Goal: Task Accomplishment & Management: Manage account settings

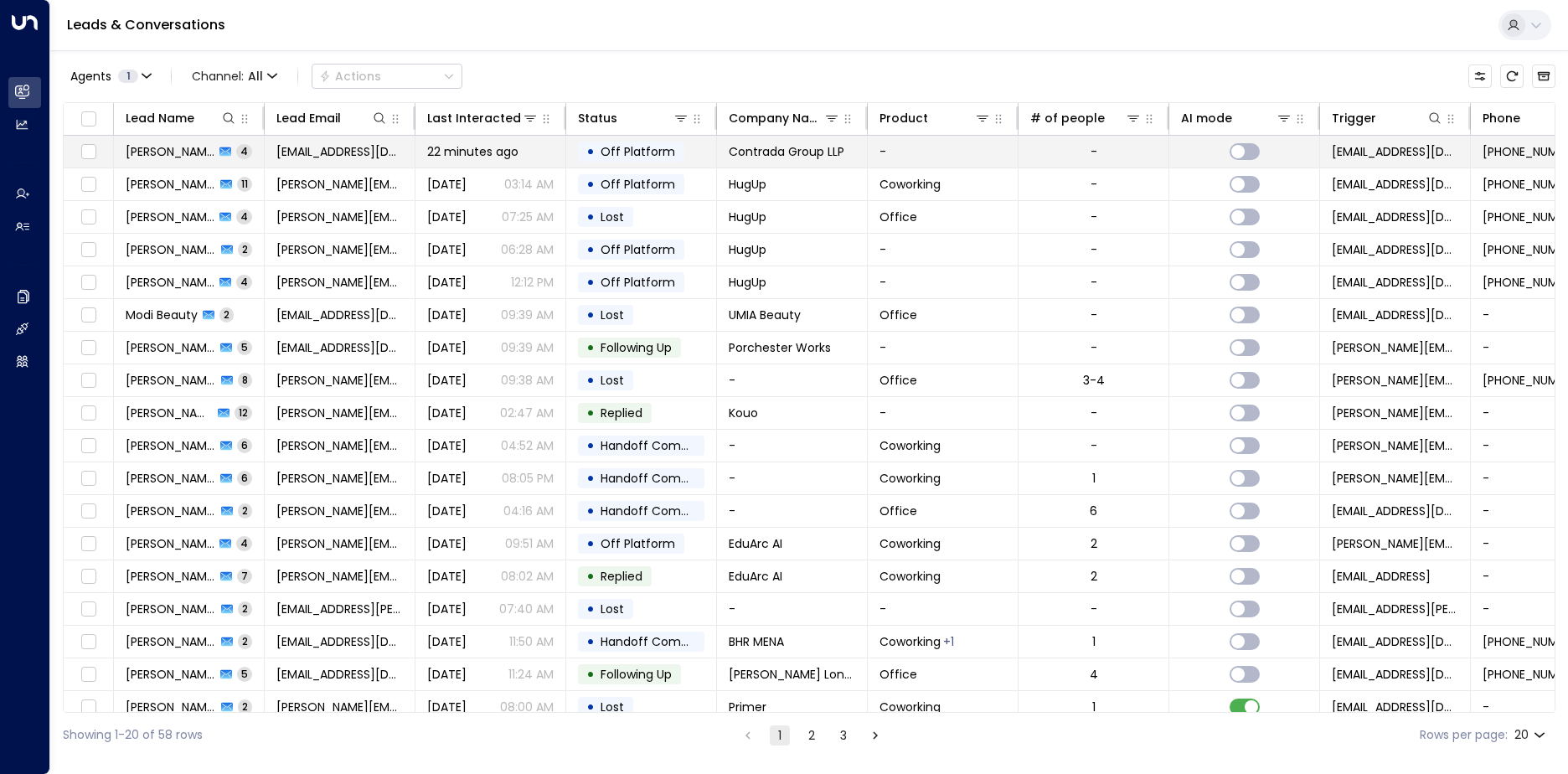
click at [362, 161] on td "[EMAIL_ADDRESS][DOMAIN_NAME]" at bounding box center [339, 151] width 150 height 32
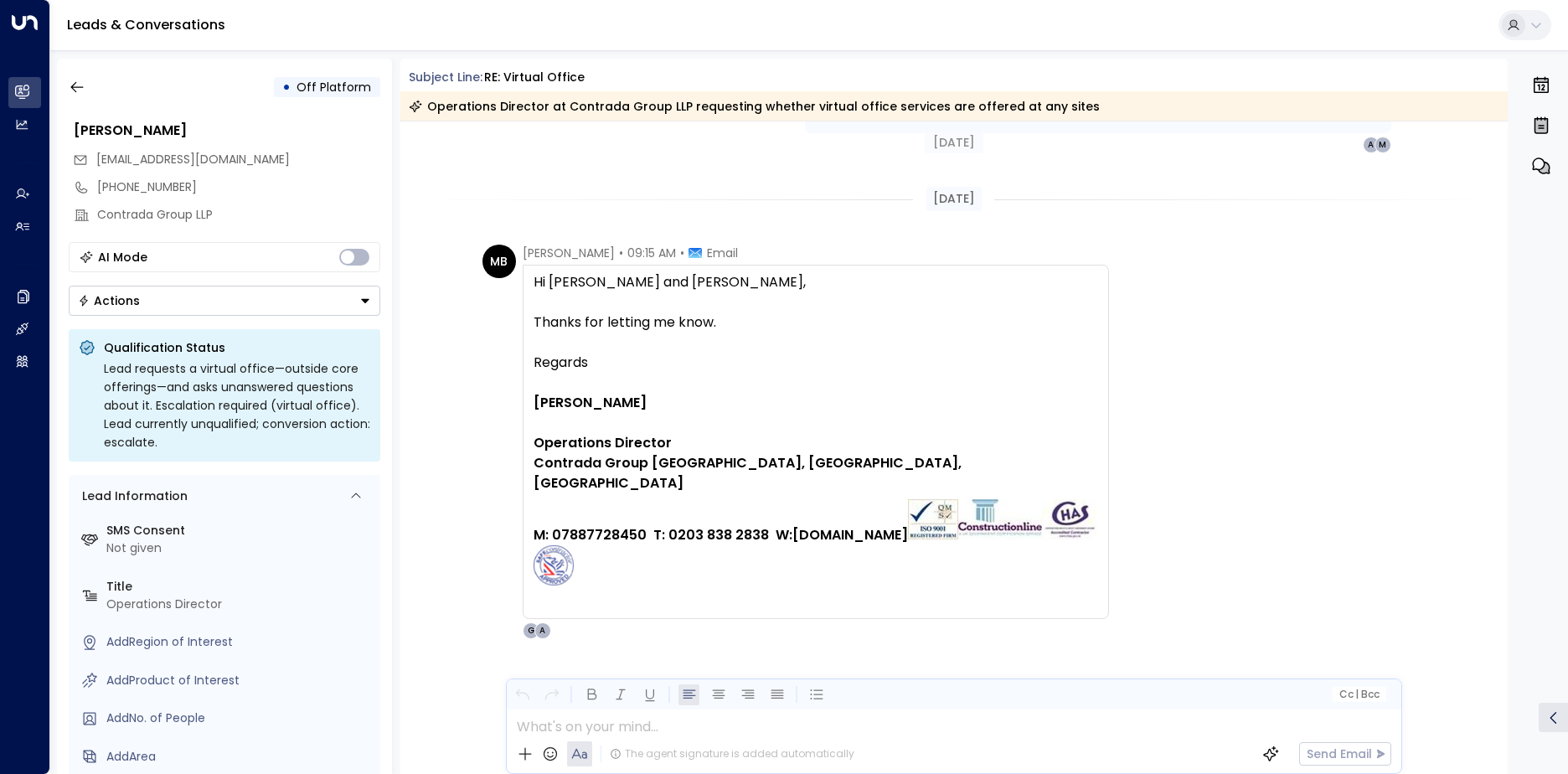
scroll to position [1713, 0]
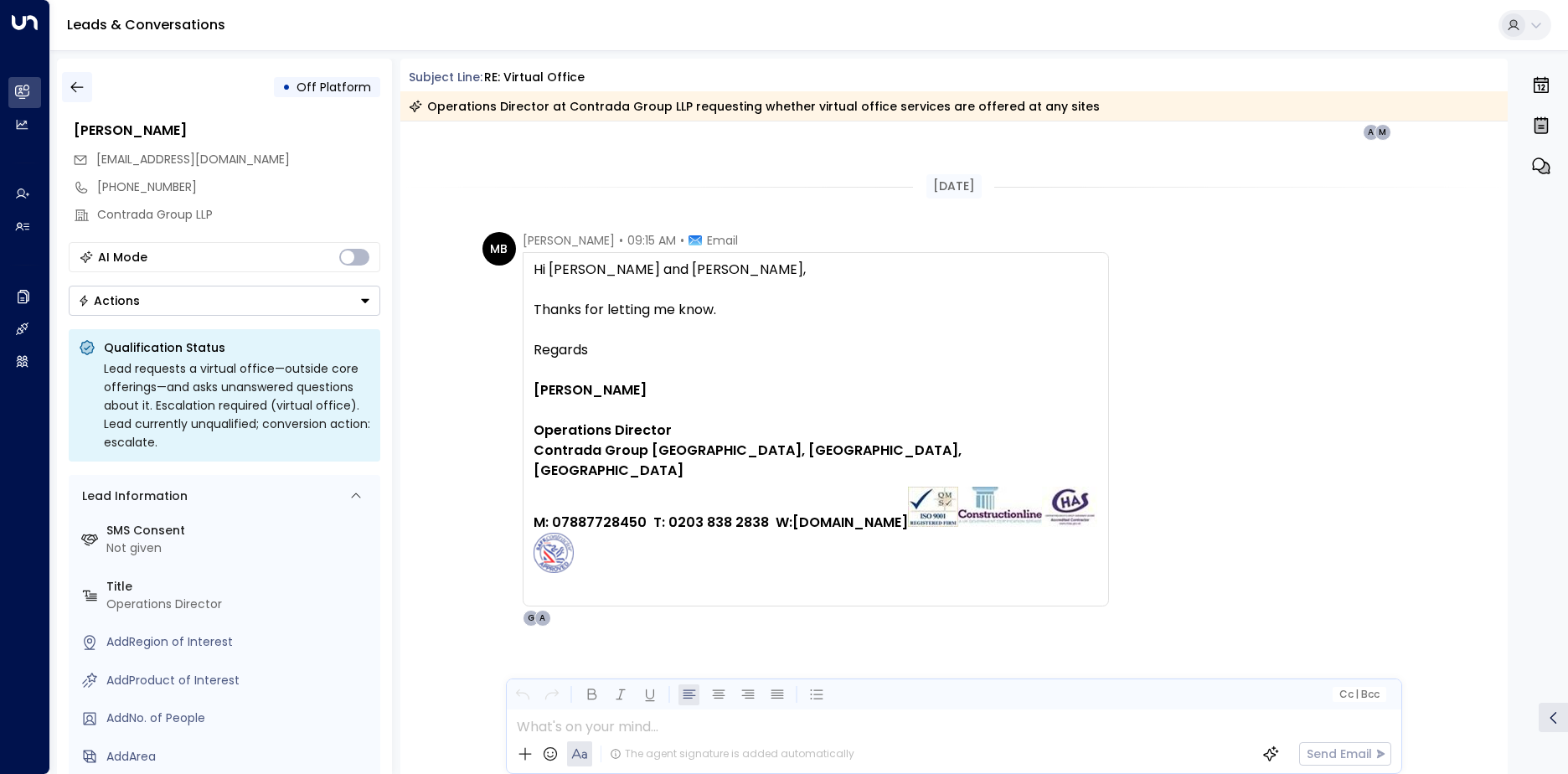
click at [82, 83] on icon "button" at bounding box center [77, 87] width 17 height 17
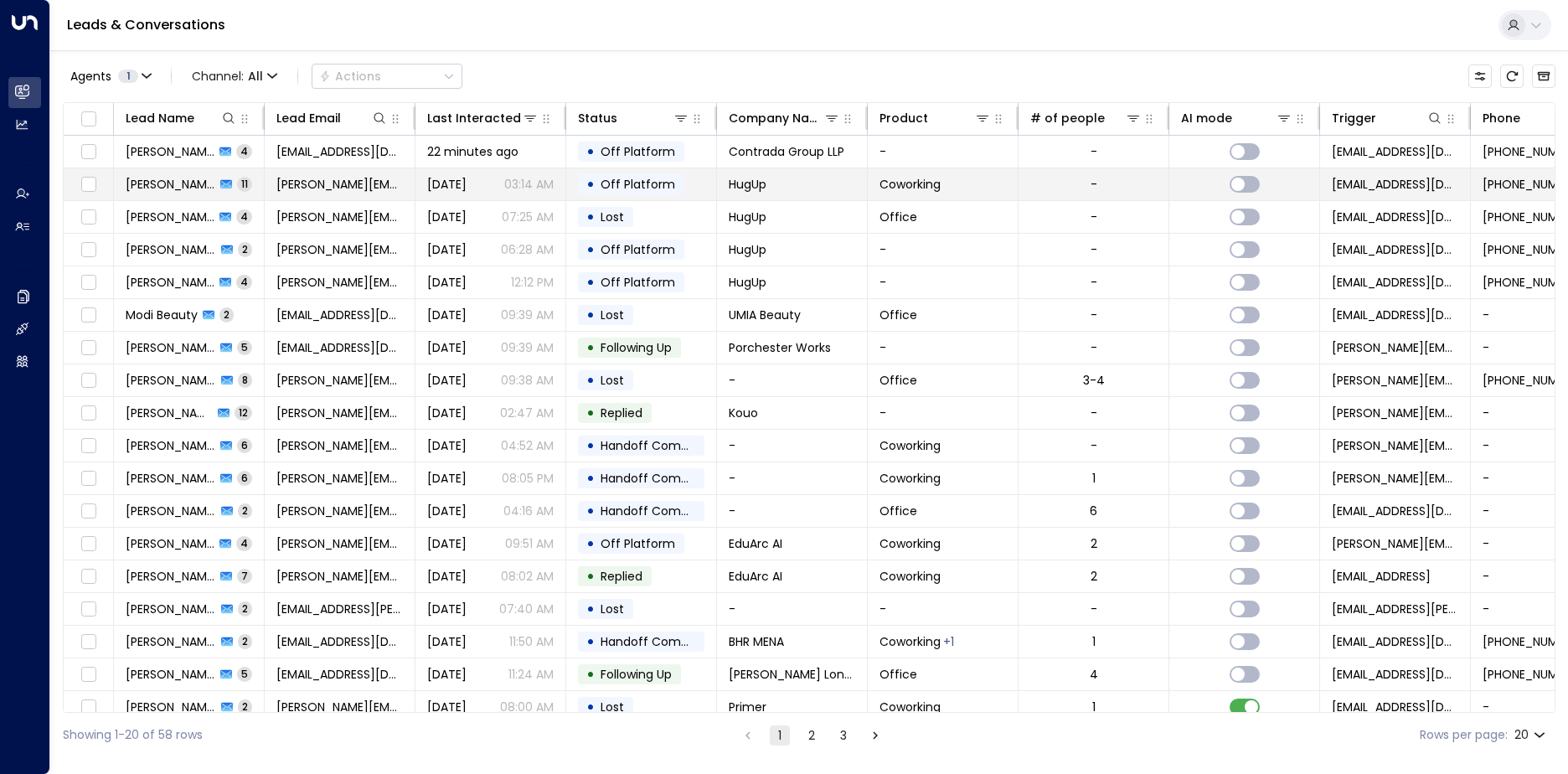
click at [351, 196] on td "[PERSON_NAME][EMAIL_ADDRESS][DOMAIN_NAME]" at bounding box center [339, 184] width 150 height 32
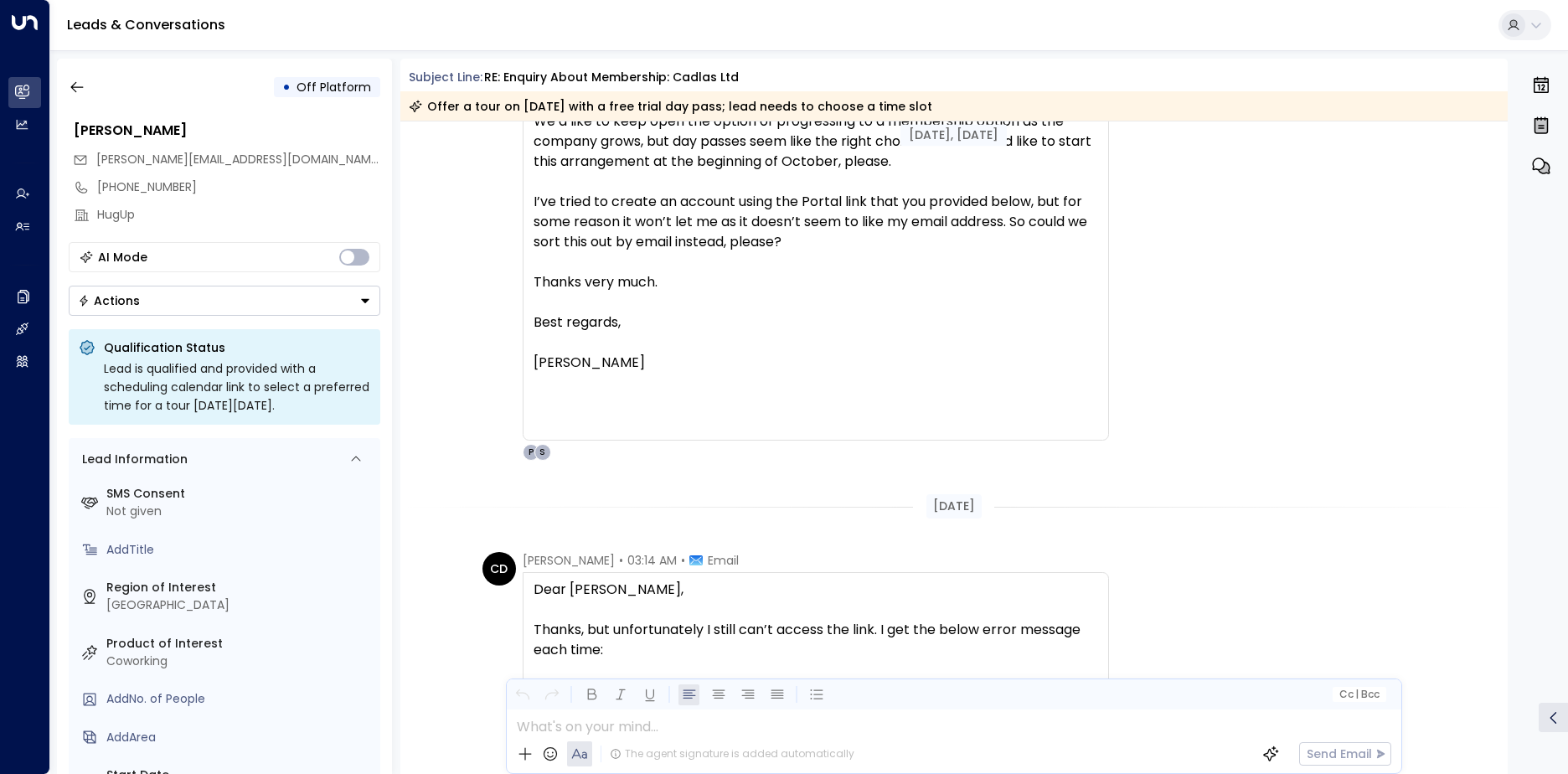
scroll to position [14190, 0]
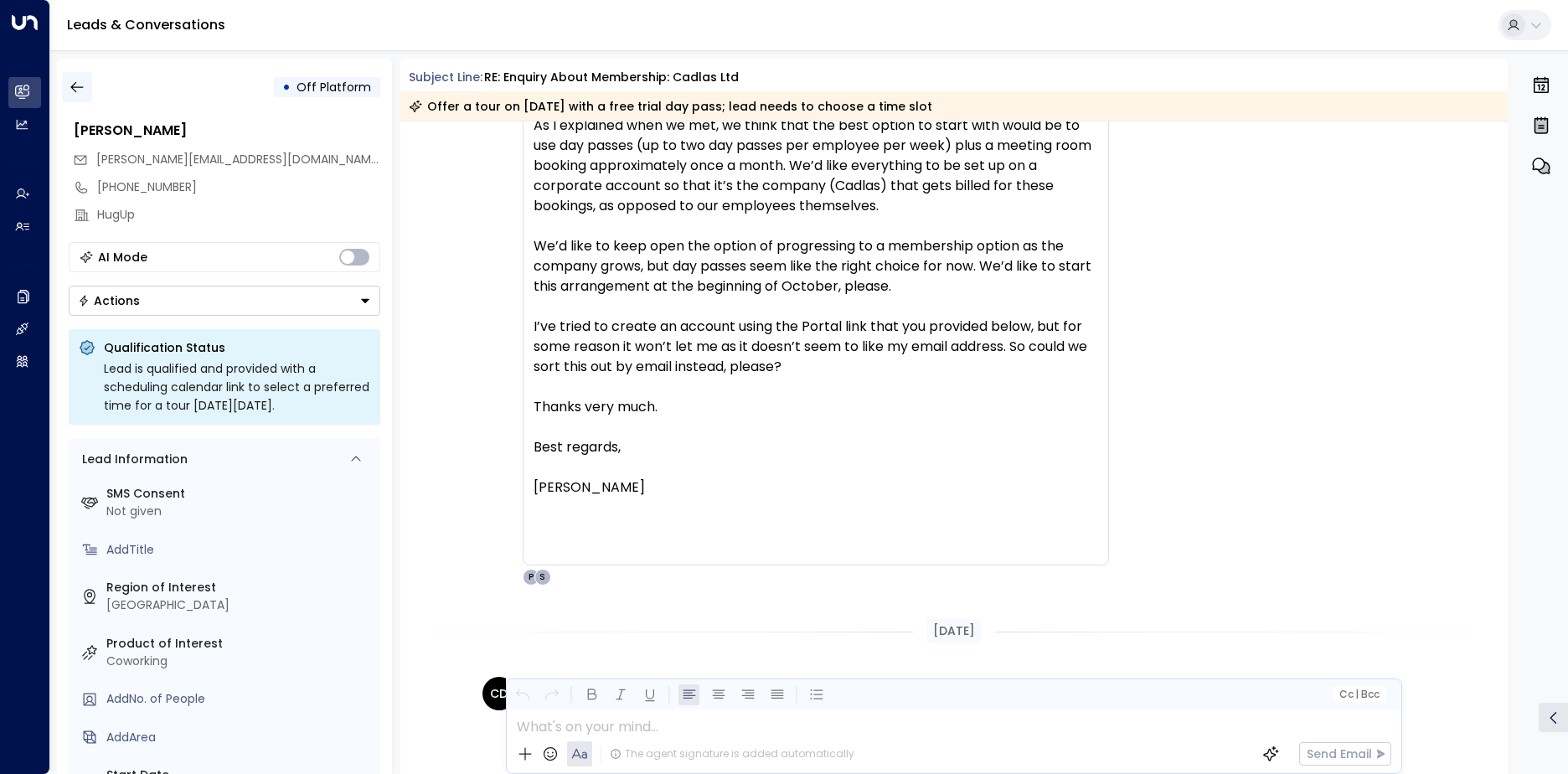
click at [82, 80] on icon "button" at bounding box center [77, 87] width 17 height 17
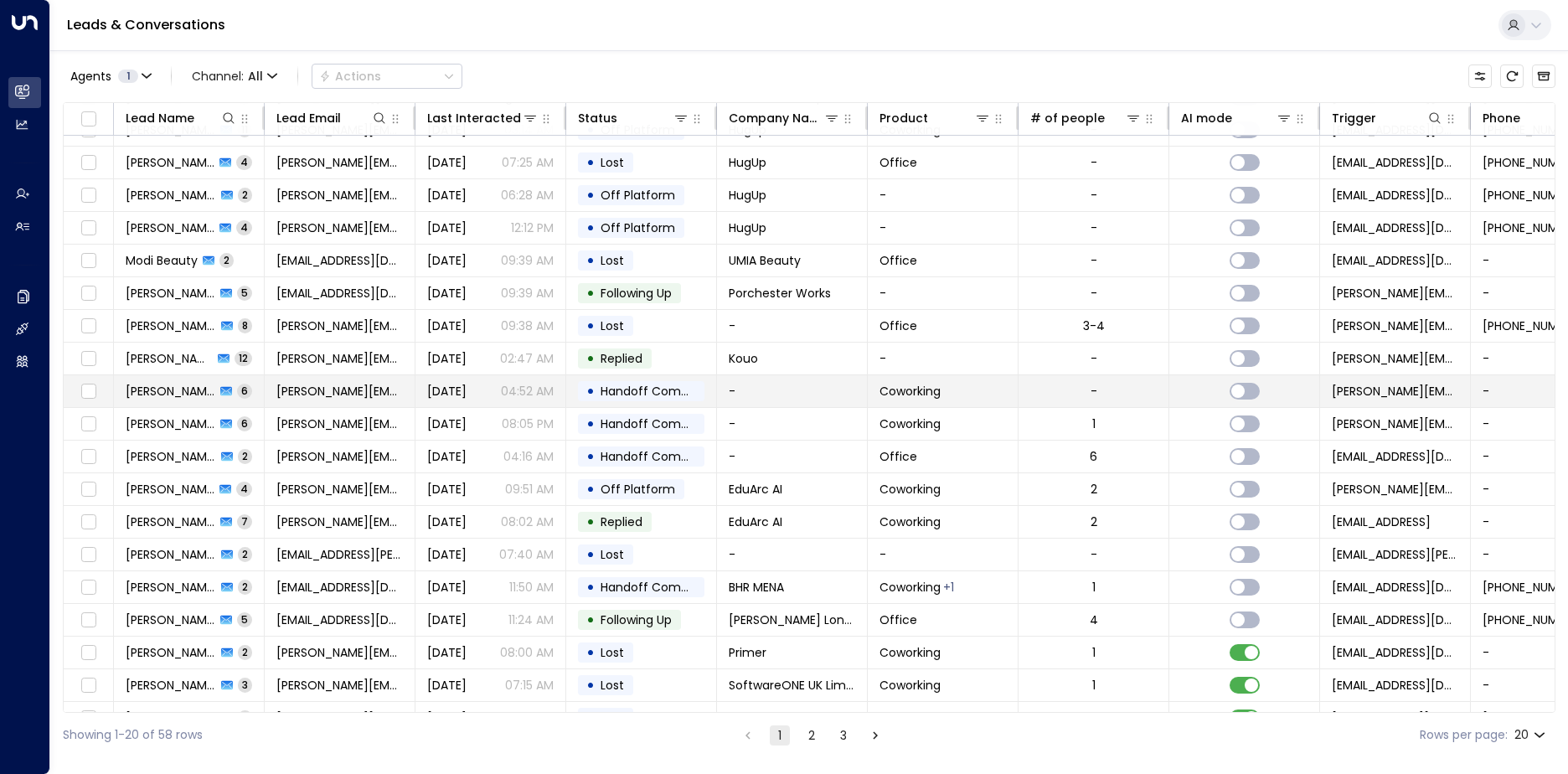
scroll to position [82, 0]
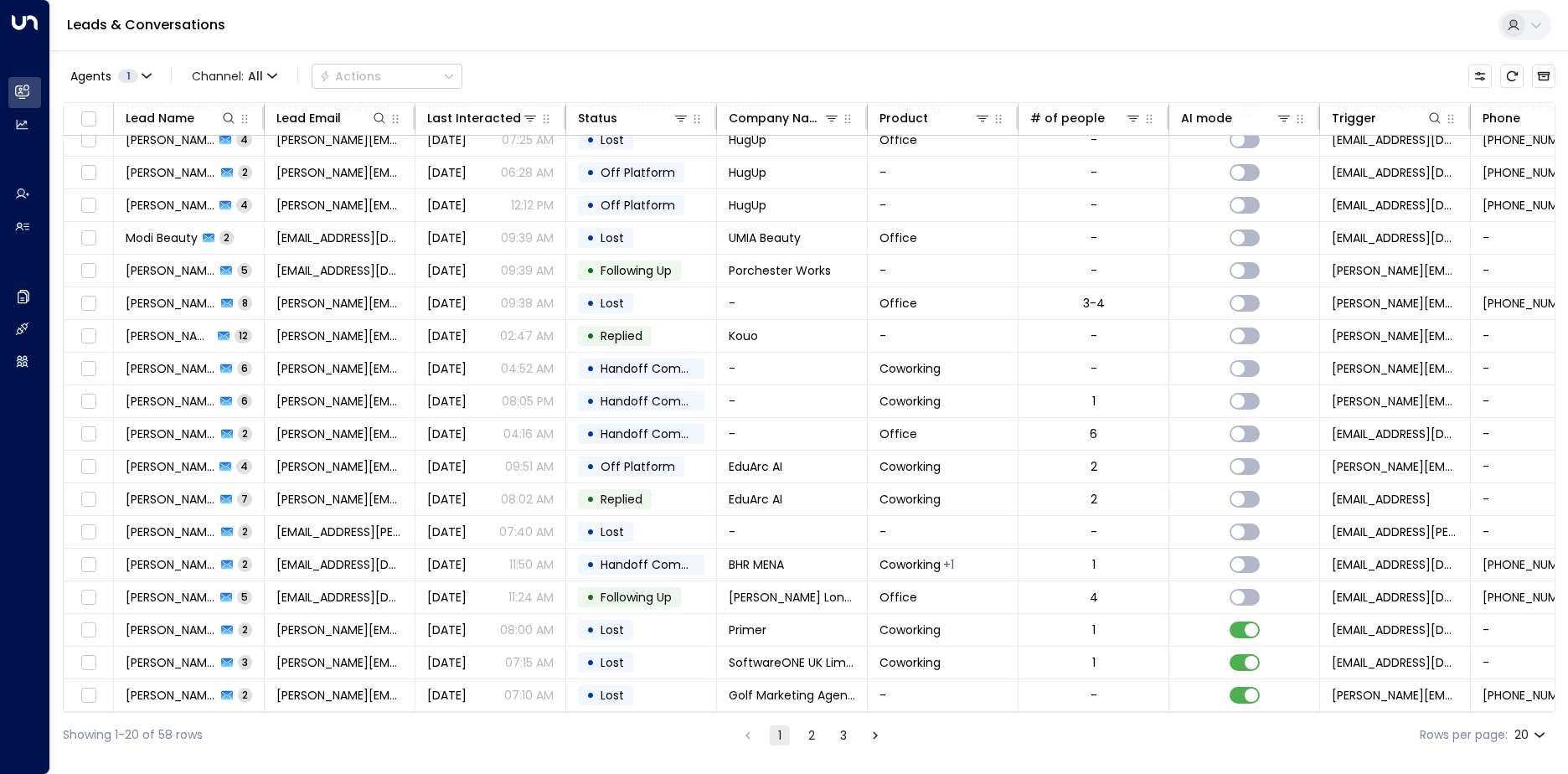
click at [797, 737] on ul "1 2 3" at bounding box center [811, 735] width 149 height 21
click at [809, 735] on button "2" at bounding box center [811, 735] width 20 height 20
